Goal: Ask a question

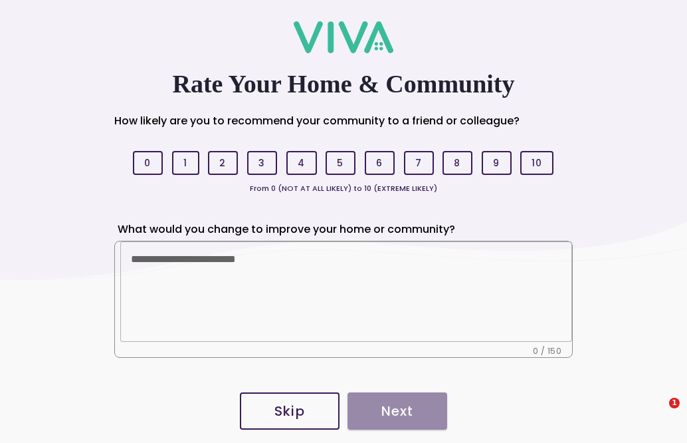
click at [272, 413] on span "Skip" at bounding box center [290, 410] width 70 height 13
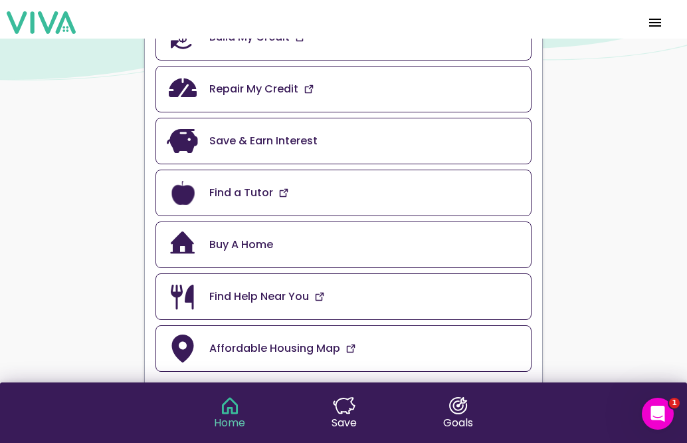
scroll to position [98, 0]
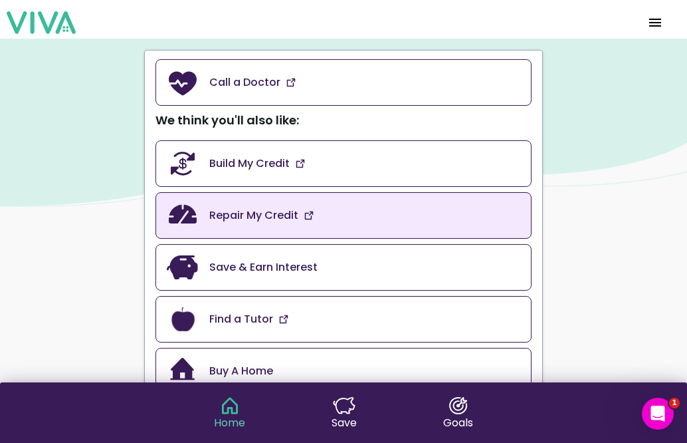
click at [278, 204] on link "Repair My Credit" at bounding box center [344, 215] width 376 height 47
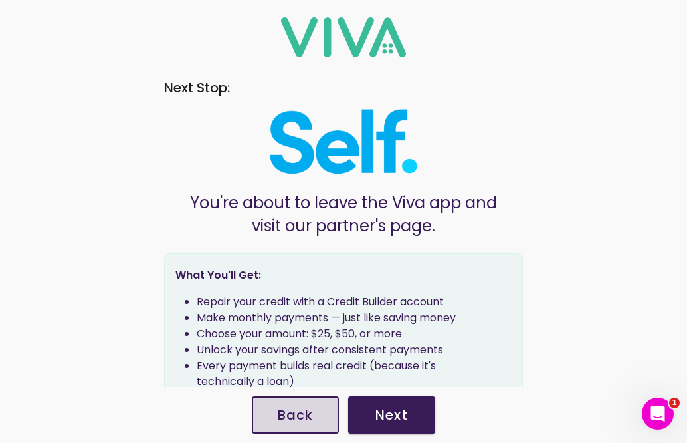
click at [0, 0] on slot "Back" at bounding box center [0, 0] width 0 height 0
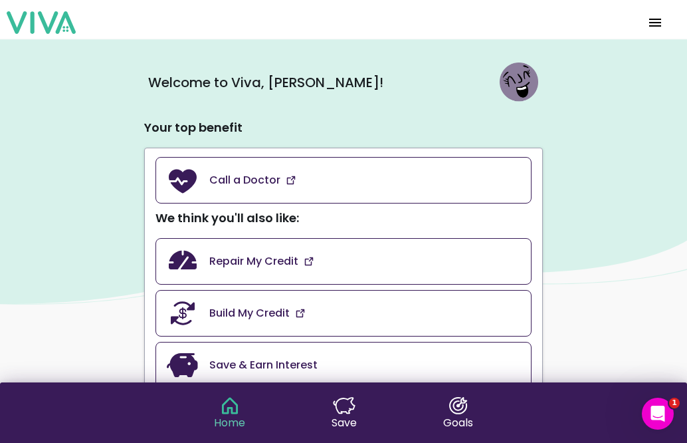
scroll to position [148, 0]
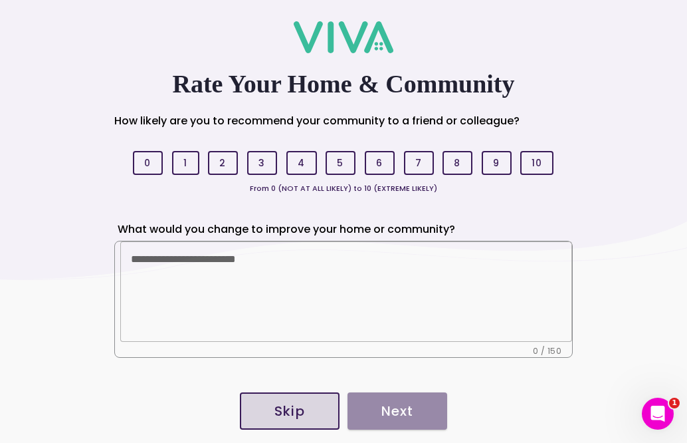
click at [0, 0] on slot "Skip" at bounding box center [0, 0] width 0 height 0
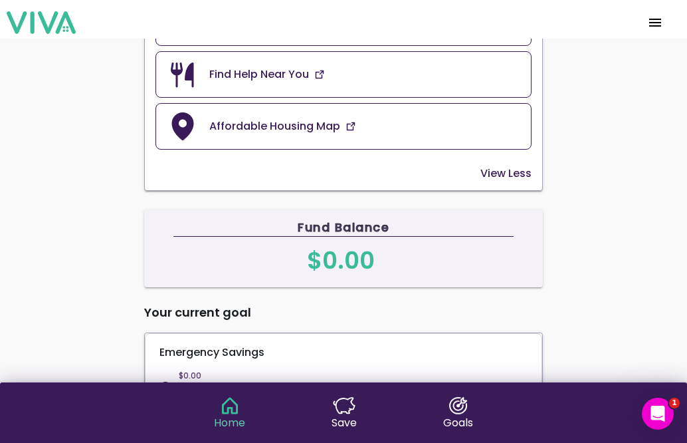
scroll to position [66, 0]
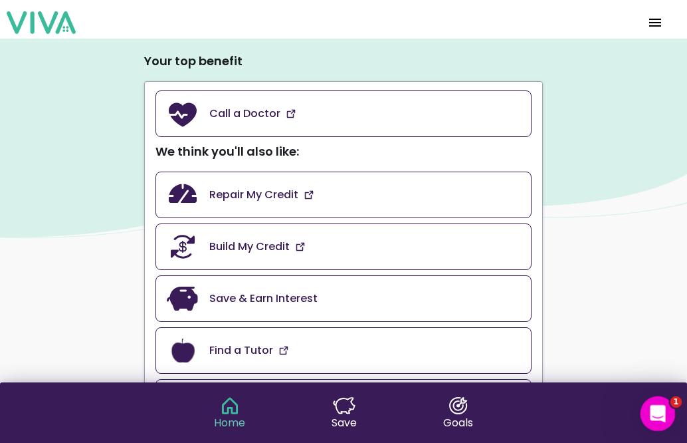
click at [654, 407] on icon "Open Intercom Messenger" at bounding box center [656, 412] width 22 height 22
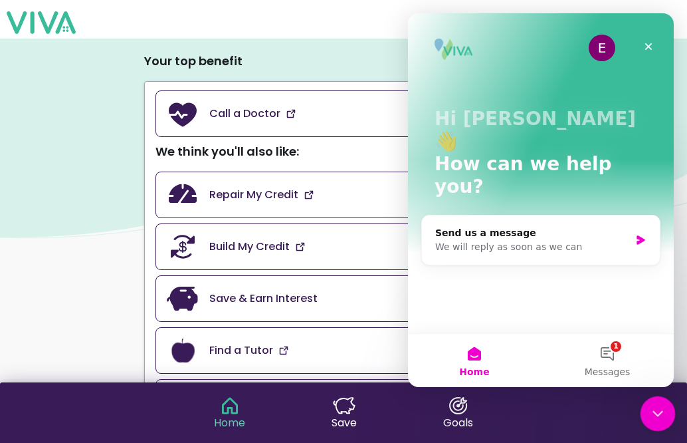
scroll to position [0, 0]
click at [570, 226] on div "Send us a message" at bounding box center [532, 233] width 195 height 14
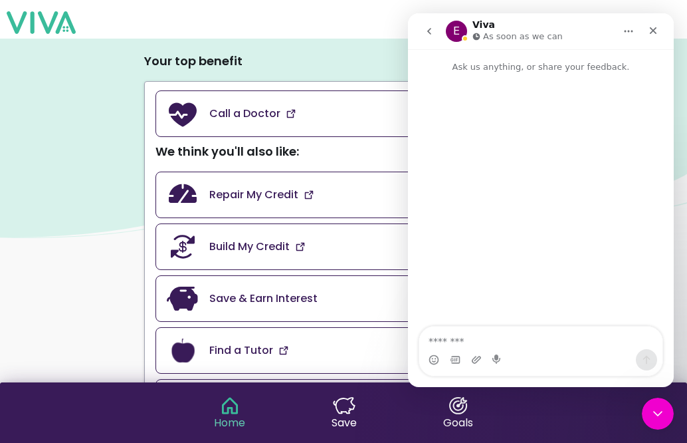
type textarea "*"
type textarea "**********"
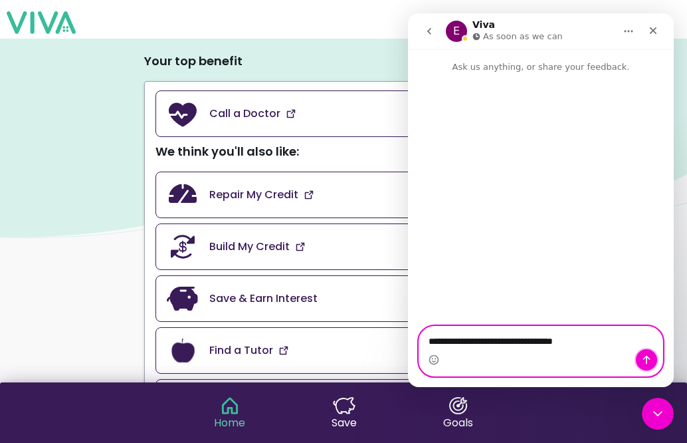
click at [648, 358] on icon "Send a message…" at bounding box center [646, 359] width 11 height 11
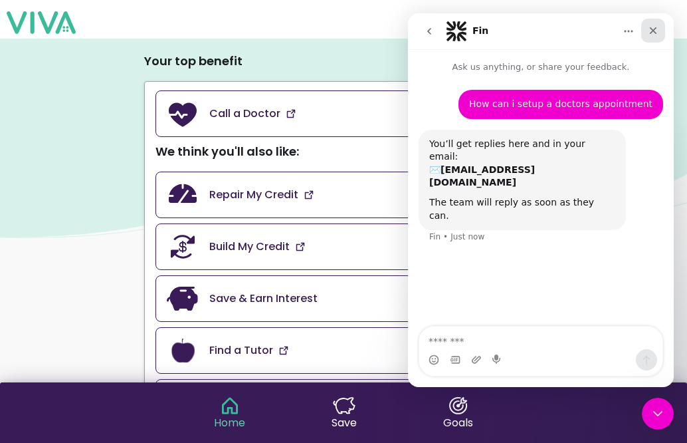
click at [660, 32] on div "Close" at bounding box center [653, 31] width 24 height 24
